Goal: Task Accomplishment & Management: Use online tool/utility

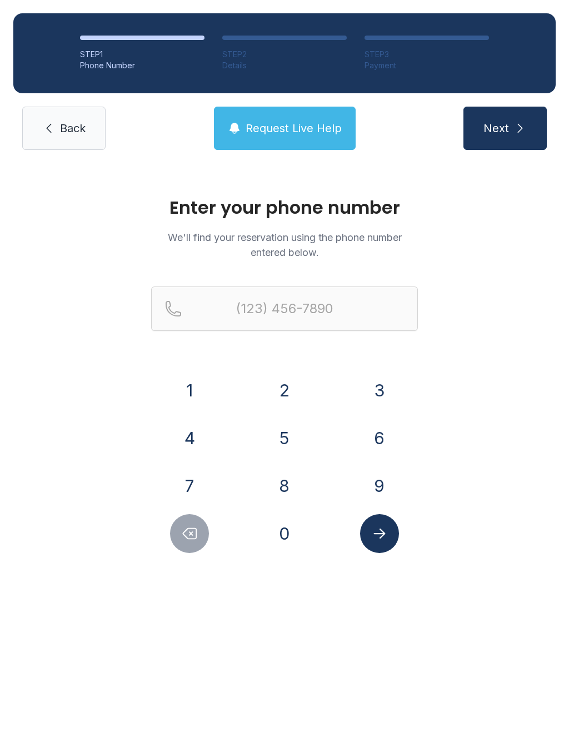
click at [280, 392] on button "2" at bounding box center [284, 390] width 39 height 39
click at [290, 438] on button "5" at bounding box center [284, 438] width 39 height 39
click at [375, 434] on button "6" at bounding box center [379, 438] width 39 height 39
click at [289, 491] on button "8" at bounding box center [284, 486] width 39 height 39
click at [183, 541] on icon "Delete number" at bounding box center [189, 534] width 17 height 17
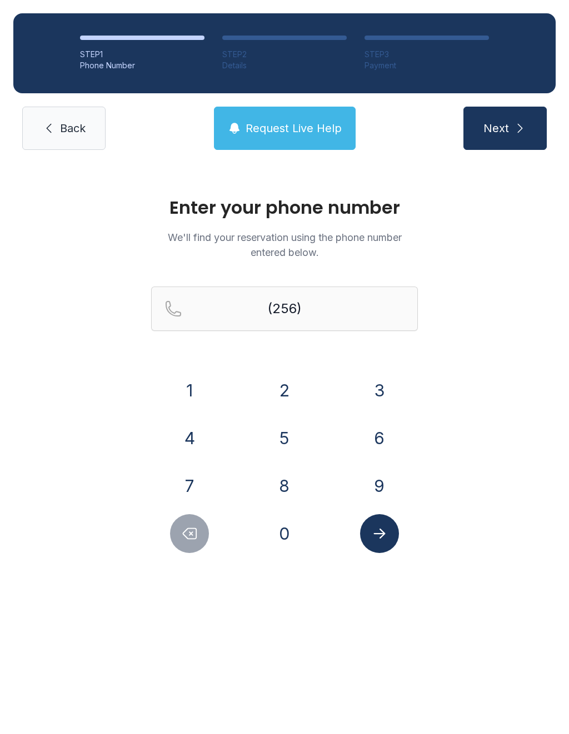
click at [379, 431] on button "6" at bounding box center [379, 438] width 39 height 39
click at [294, 387] on button "2" at bounding box center [284, 390] width 39 height 39
click at [384, 477] on button "9" at bounding box center [379, 486] width 39 height 39
click at [385, 487] on button "9" at bounding box center [379, 486] width 39 height 39
click at [385, 389] on button "3" at bounding box center [379, 390] width 39 height 39
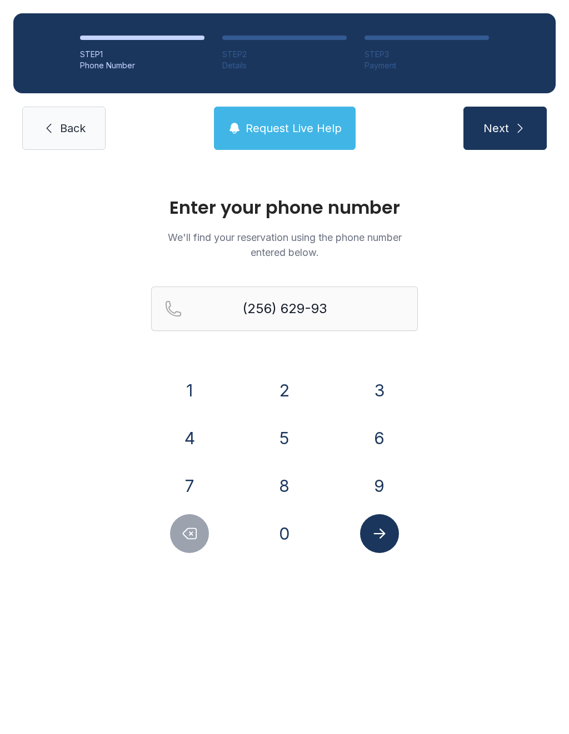
click at [378, 532] on icon "Submit lookup form" at bounding box center [379, 534] width 17 height 17
click at [382, 540] on icon "Submit lookup form" at bounding box center [379, 534] width 17 height 17
type input "("
